Goal: Find contact information: Find contact information

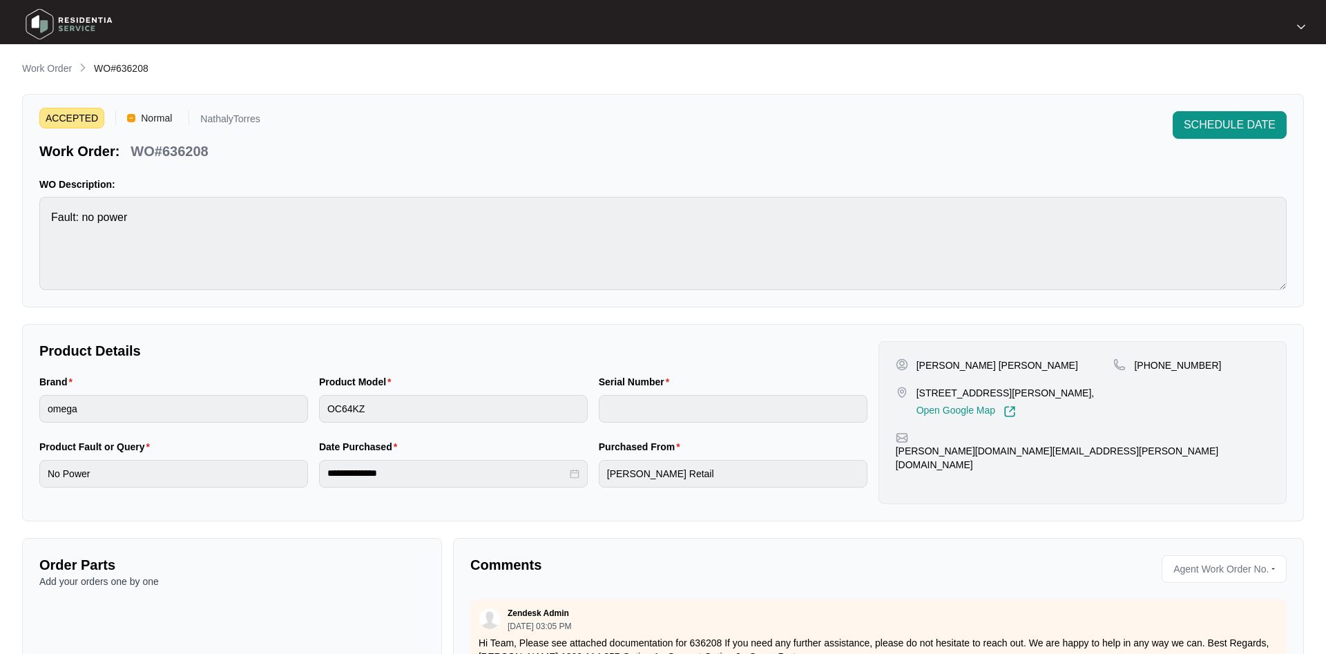
click at [45, 70] on p "Work Order" at bounding box center [47, 68] width 50 height 14
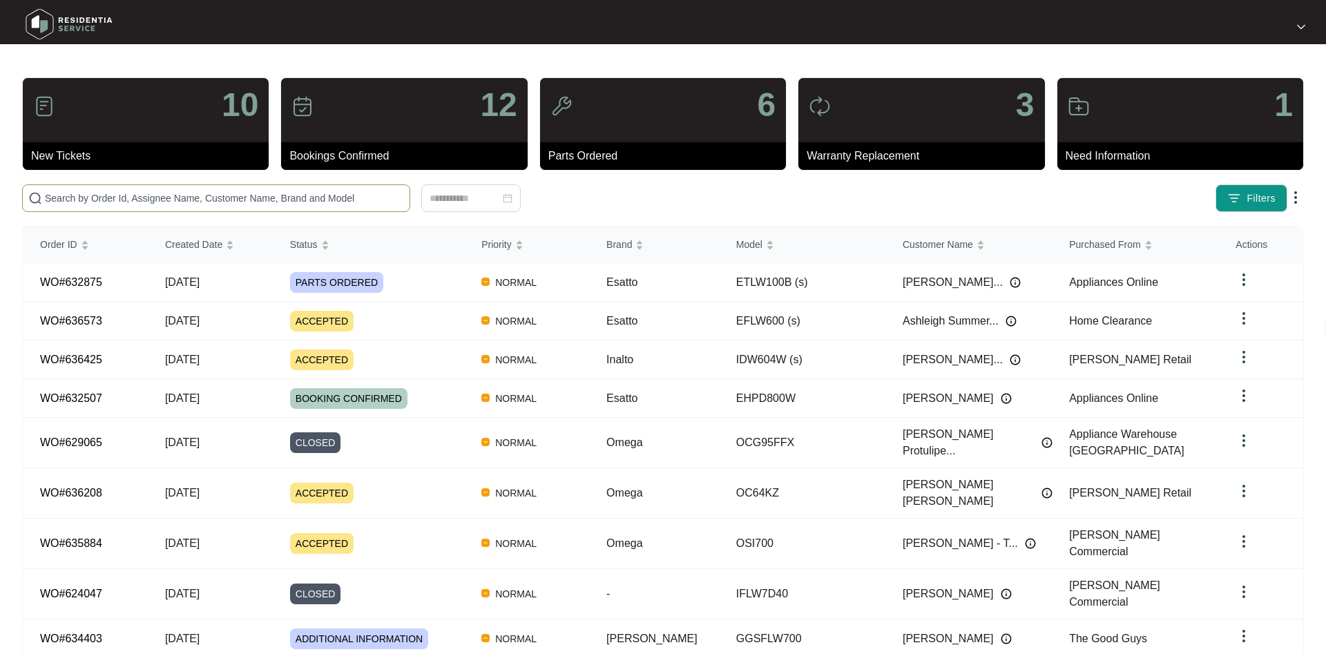
click at [215, 195] on input "text" at bounding box center [224, 198] width 359 height 15
paste input "636573"
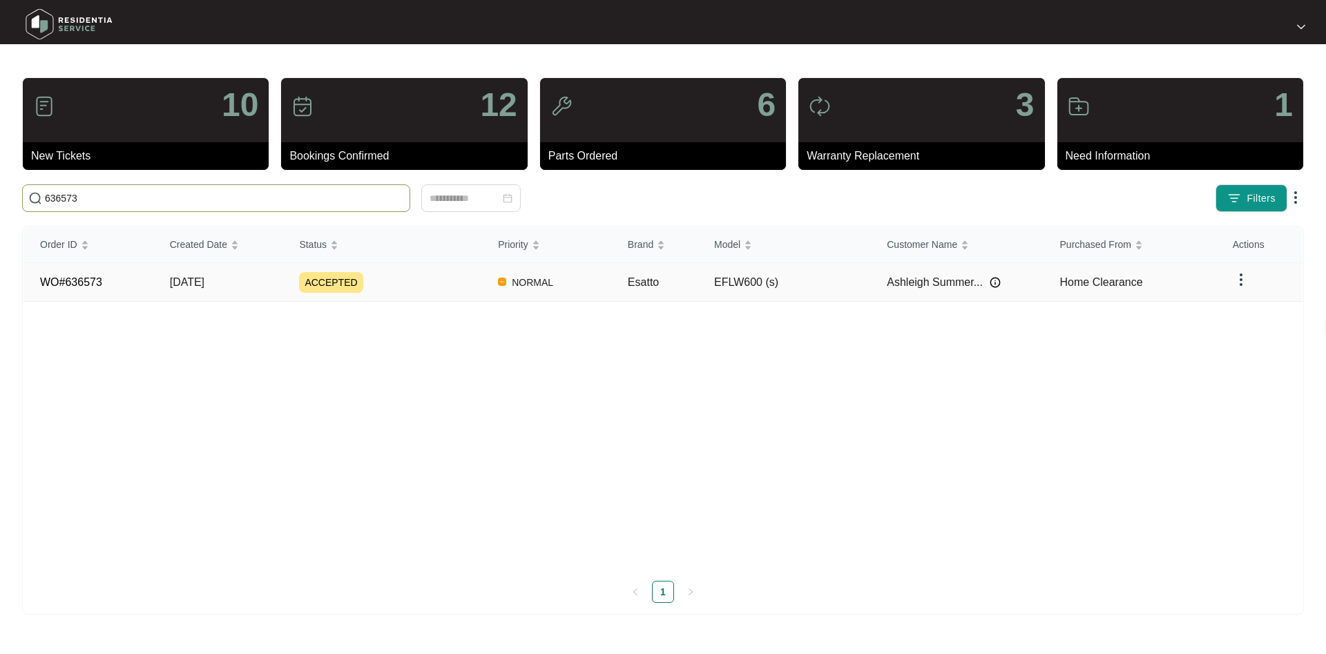
type input "636573"
click at [359, 289] on div "ACCEPTED" at bounding box center [390, 282] width 182 height 21
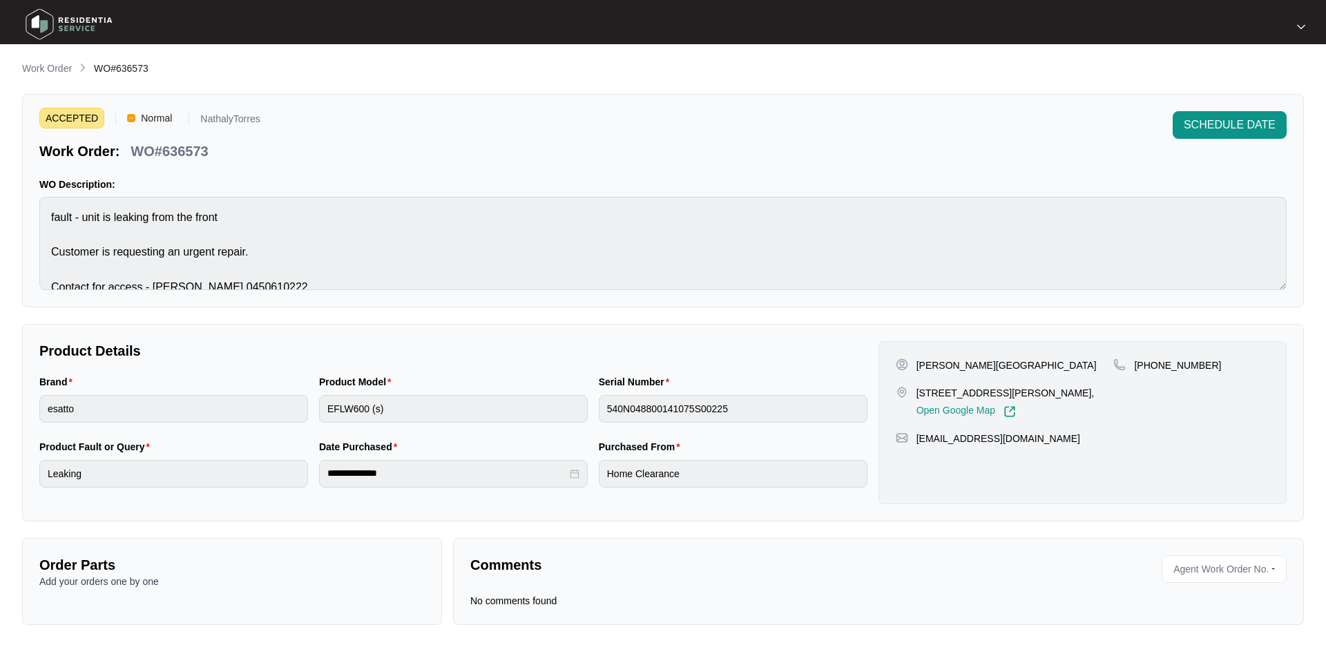
click at [1172, 364] on p "[PHONE_NUMBER]" at bounding box center [1177, 365] width 87 height 14
copy p "61425194357"
